Goal: Navigation & Orientation: Find specific page/section

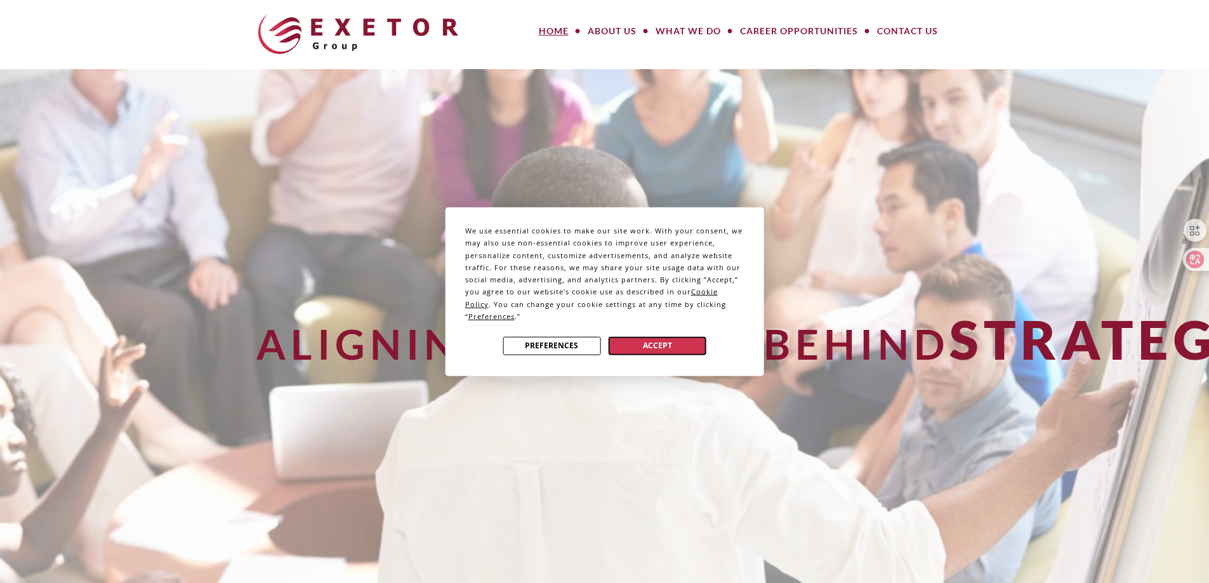
click at [686, 341] on button "Accept" at bounding box center [658, 345] width 98 height 18
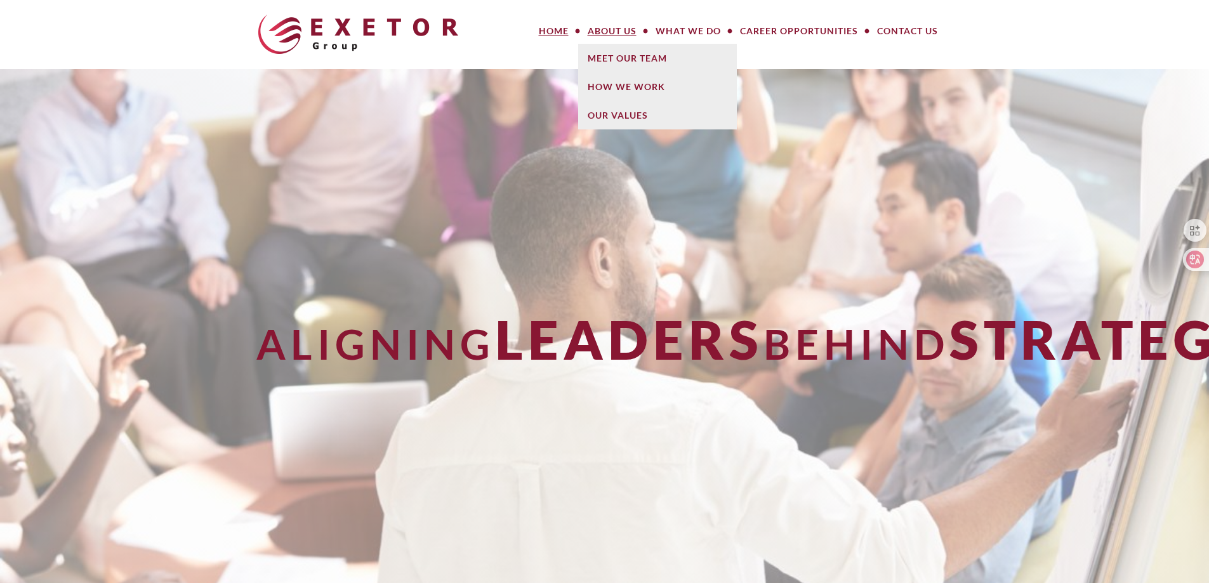
click at [616, 33] on link "About Us" at bounding box center [612, 30] width 68 height 25
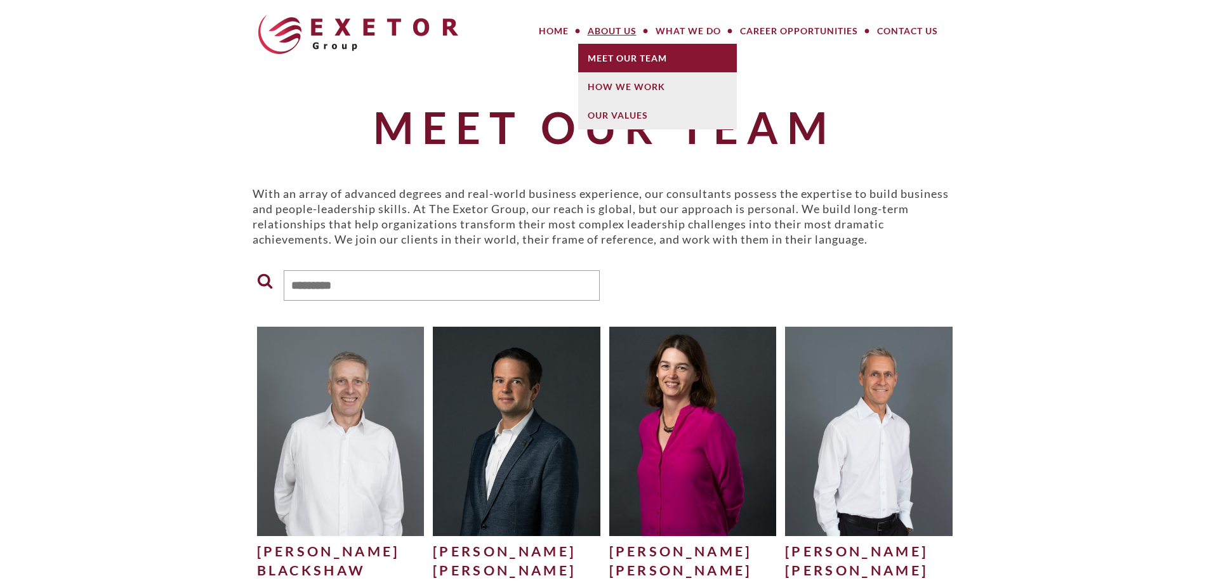
click at [623, 63] on link "Meet Our Team" at bounding box center [657, 58] width 159 height 29
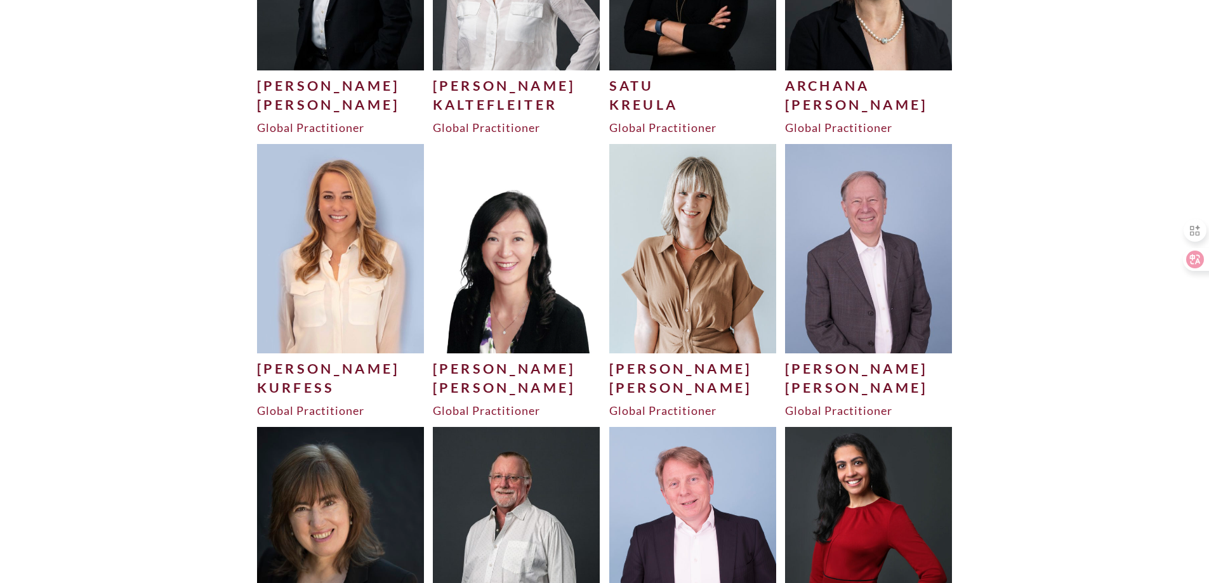
scroll to position [2856, 0]
